Goal: Information Seeking & Learning: Check status

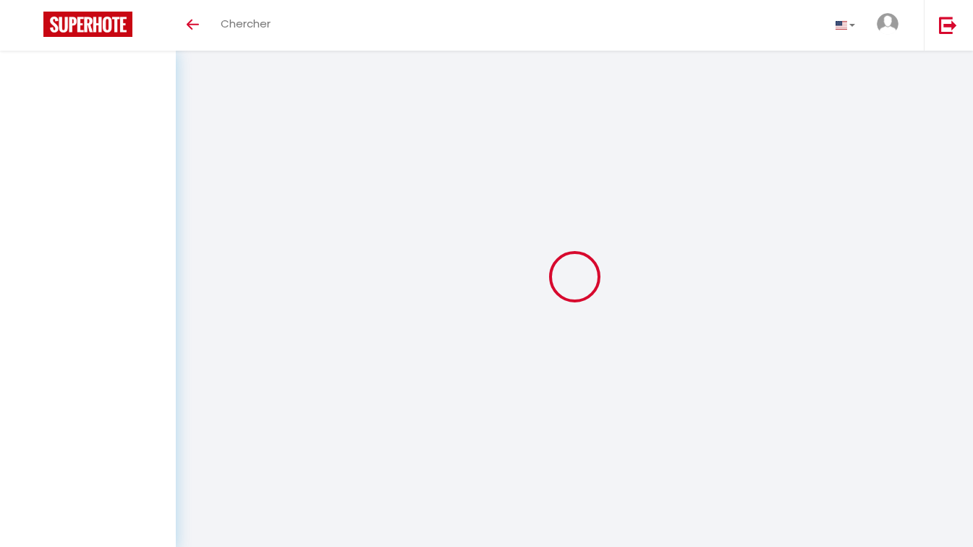
select select
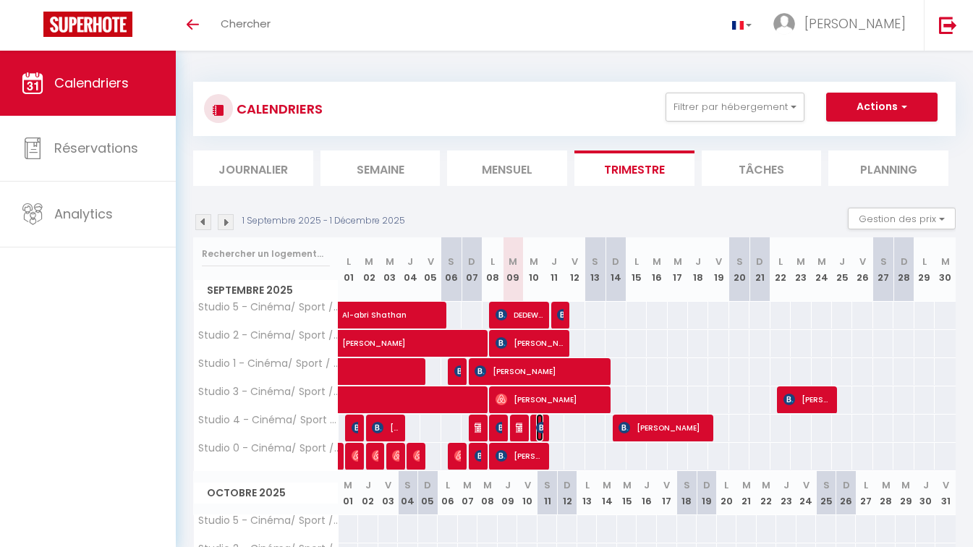
click at [538, 422] on img at bounding box center [542, 428] width 12 height 12
select select "OK"
select select "KO"
select select "0"
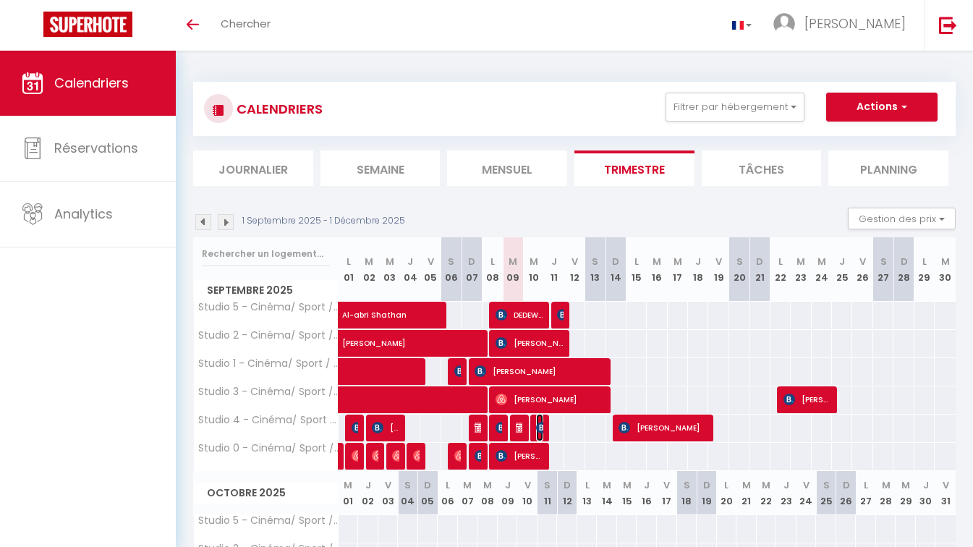
select select "1"
select select
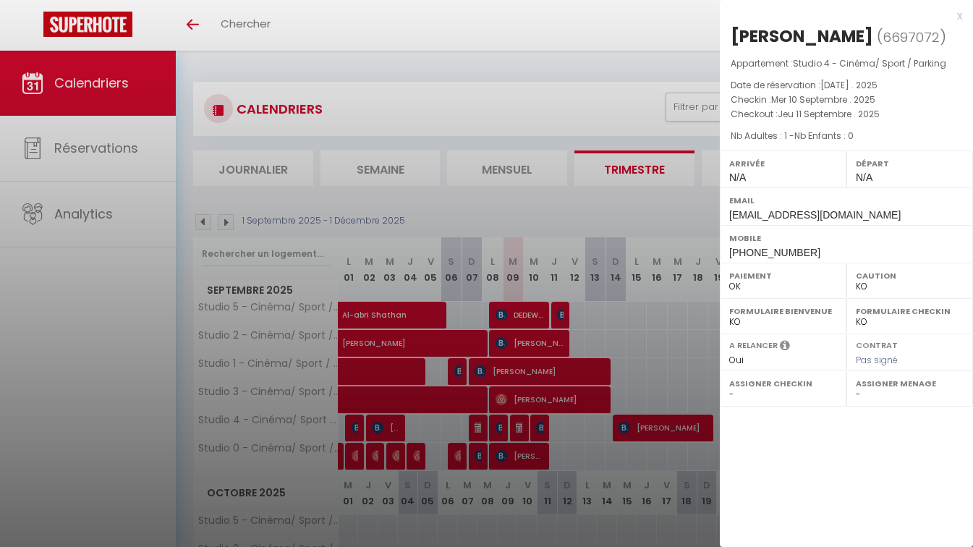
click at [567, 329] on div at bounding box center [486, 273] width 973 height 547
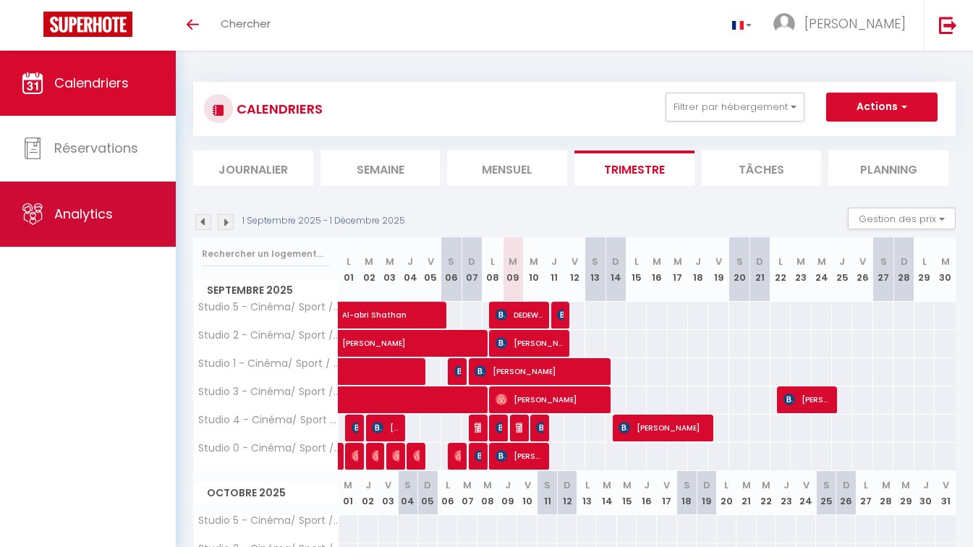
click at [78, 212] on link "Analytics" at bounding box center [88, 214] width 176 height 65
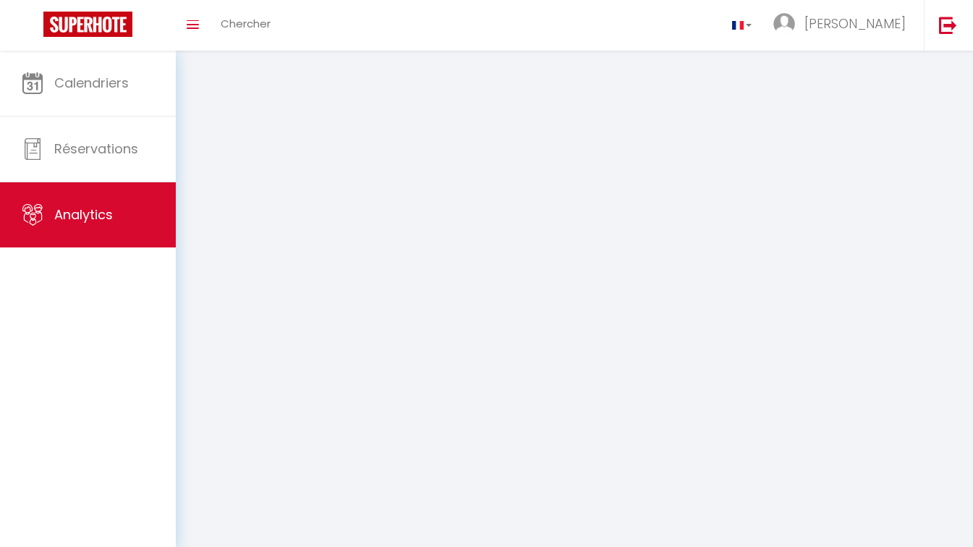
select select "2025"
select select "9"
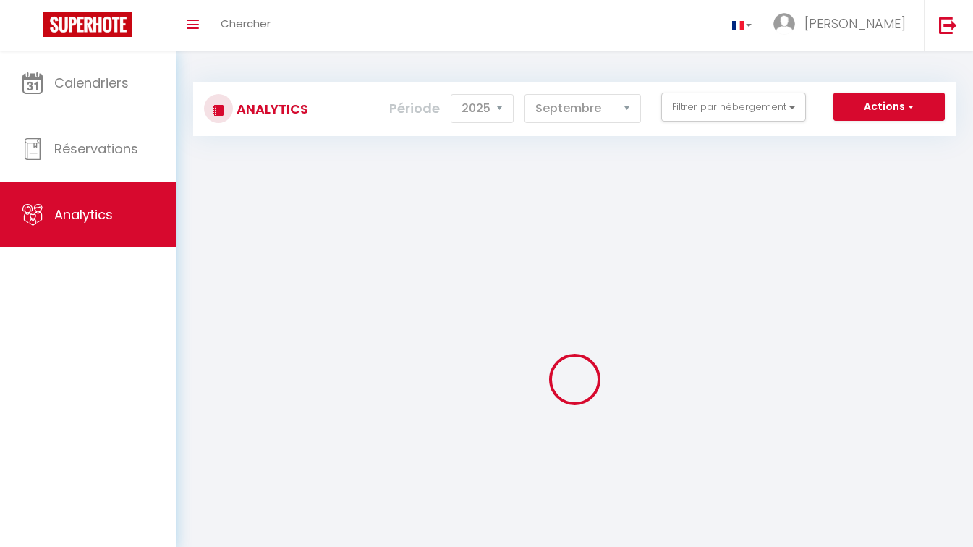
click at [78, 212] on link "Analytics" at bounding box center [88, 214] width 176 height 65
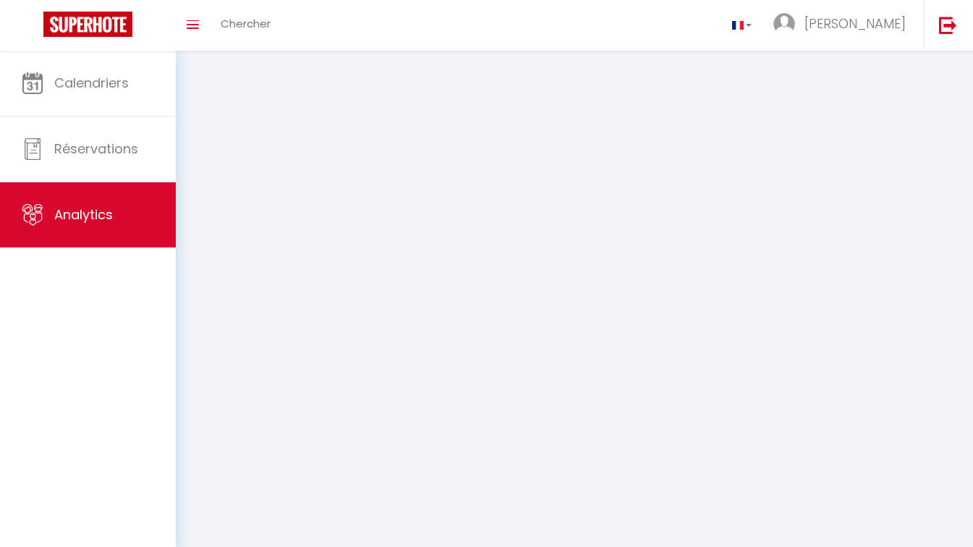
select select "2025"
select select "9"
